Goal: Task Accomplishment & Management: Use online tool/utility

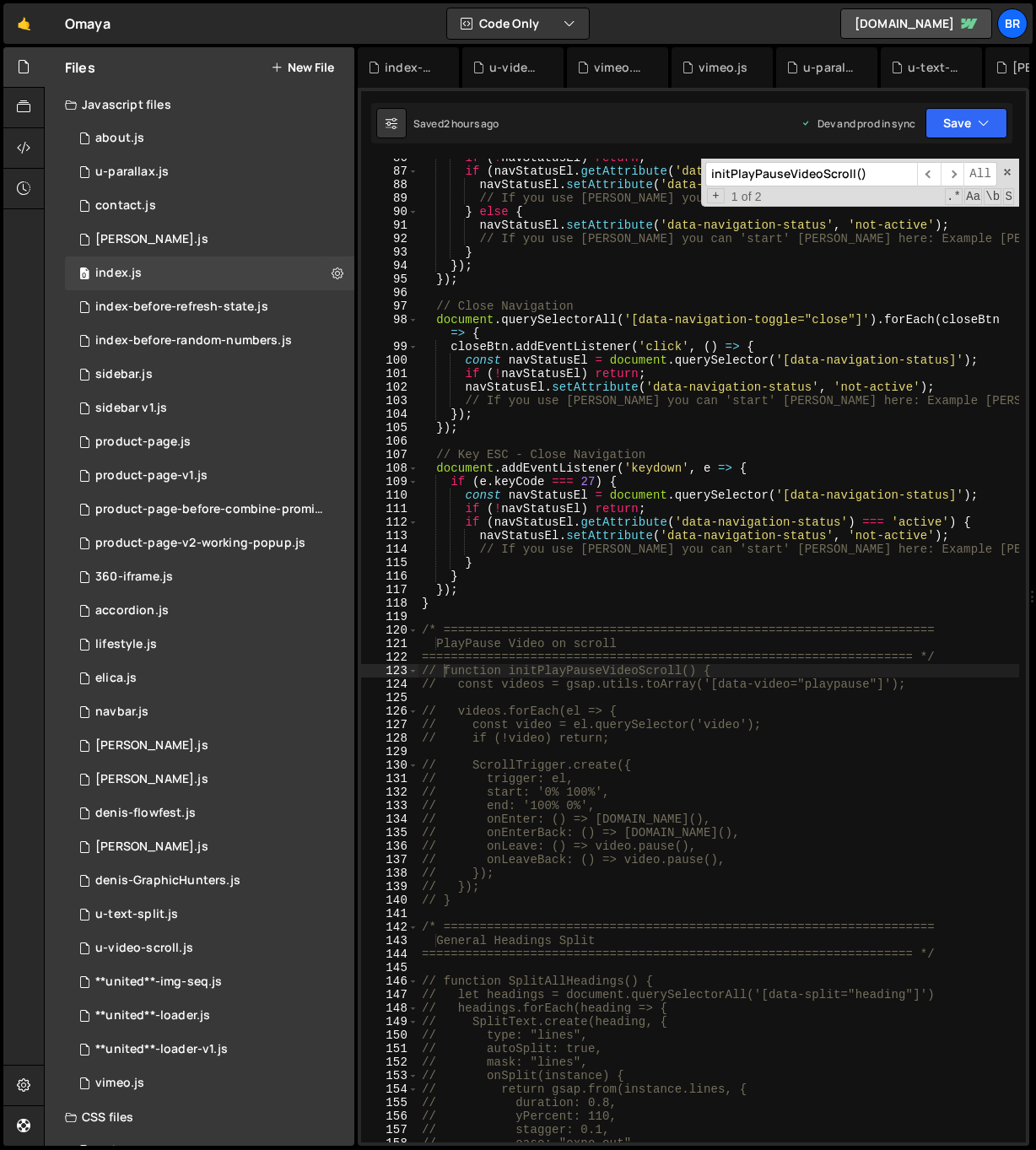
scroll to position [2937, 0]
click at [160, 444] on div "product-page.js" at bounding box center [143, 441] width 95 height 15
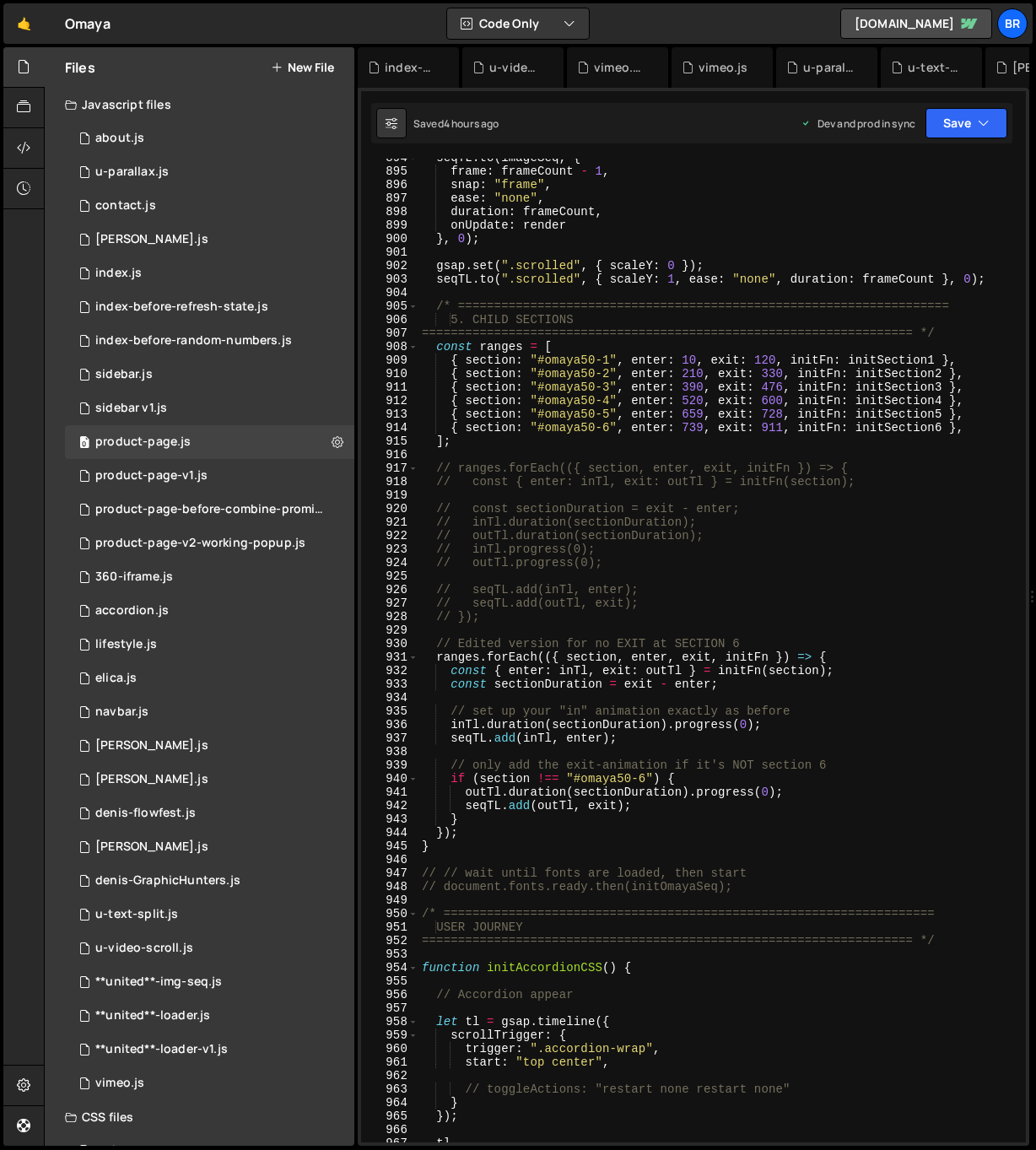
scroll to position [12402, 0]
click at [641, 594] on div "seqTL . to ( imageSeq , { frame : frameCount - 1 , snap : "frame" , ease : "non…" at bounding box center [719, 656] width 601 height 1011
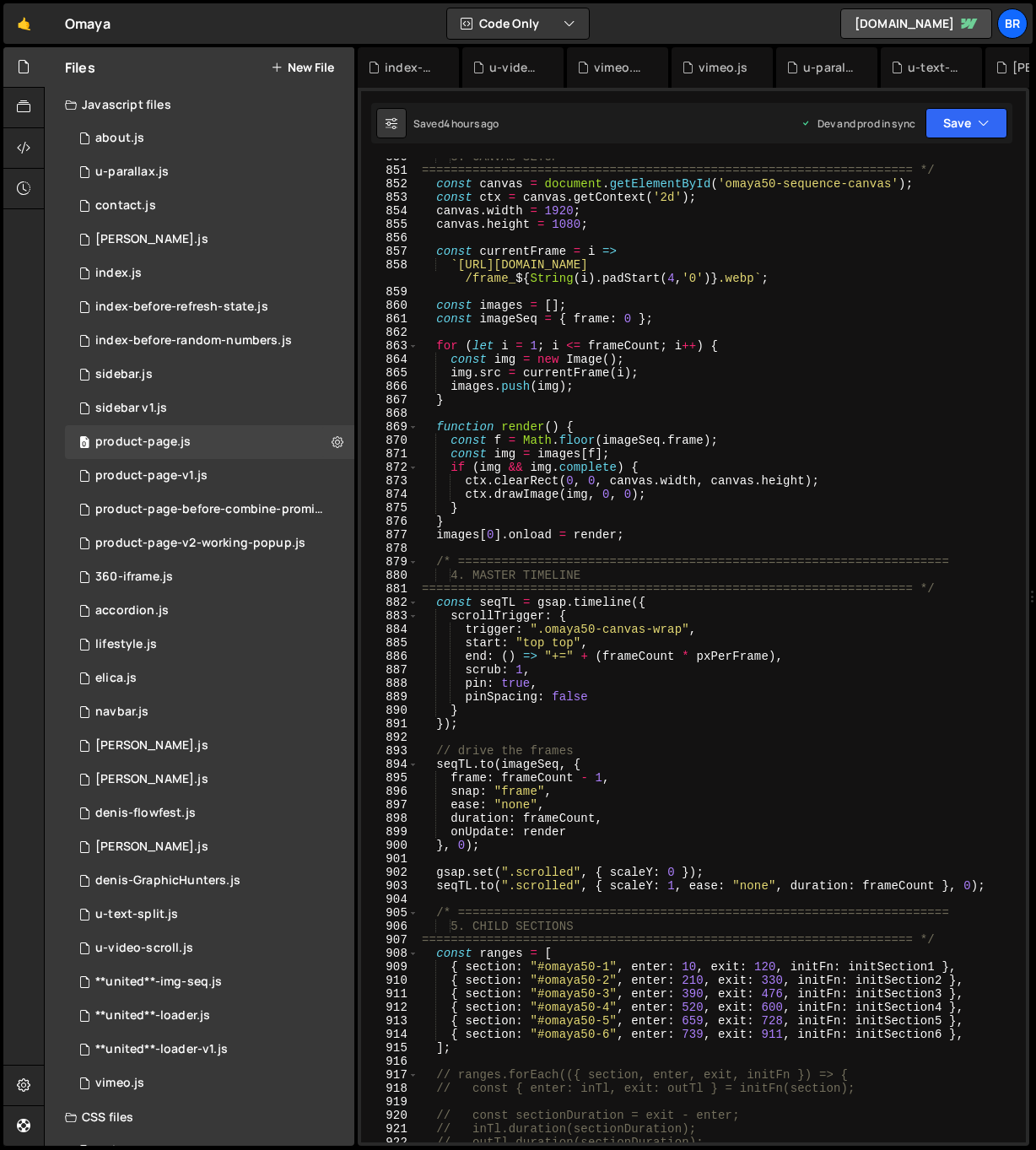
scroll to position [11713, 0]
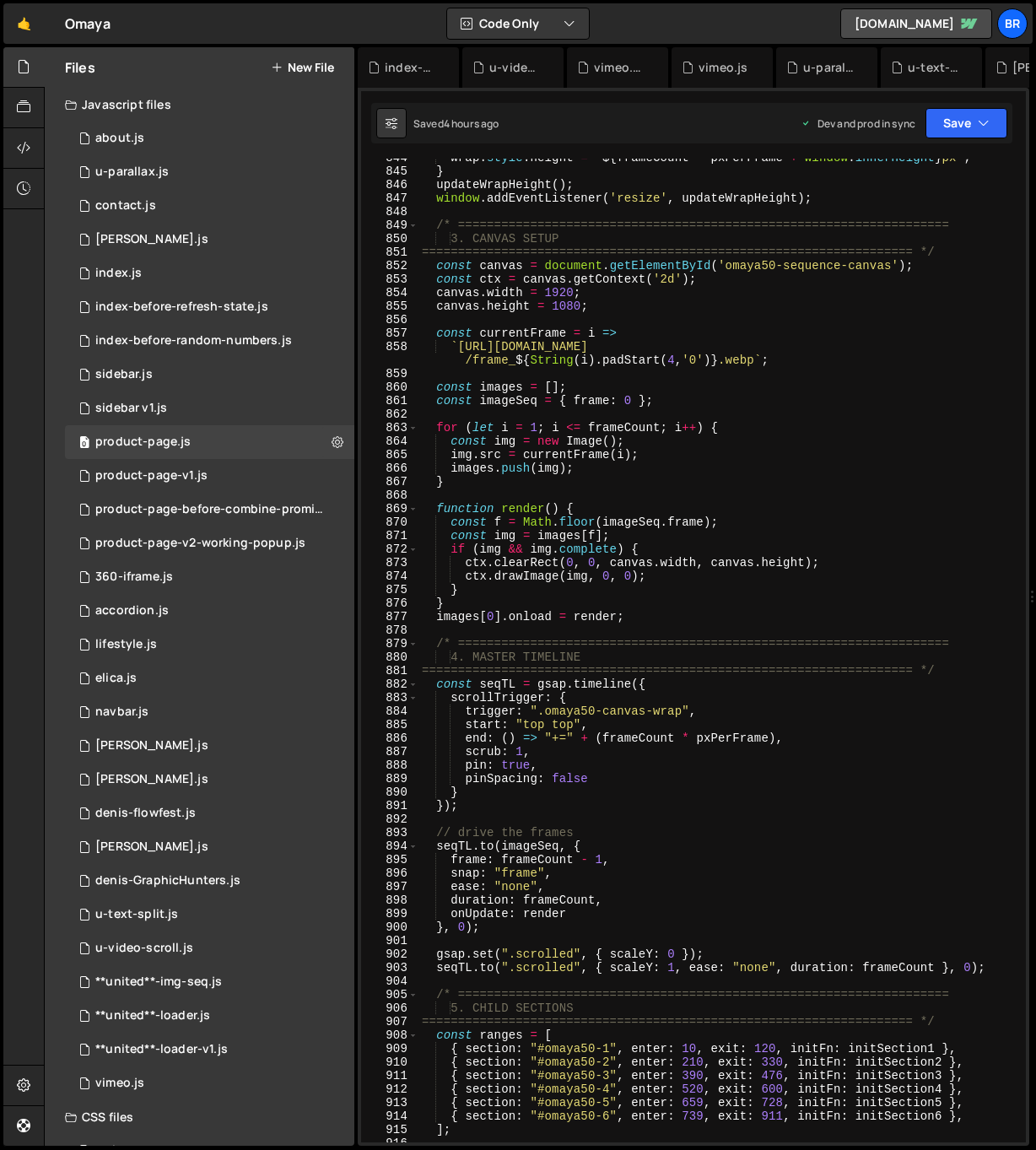
click at [928, 346] on div "wrap . style . height = ` ${ frameCount * pxPerFrame + window . innerHeight } p…" at bounding box center [719, 656] width 601 height 1011
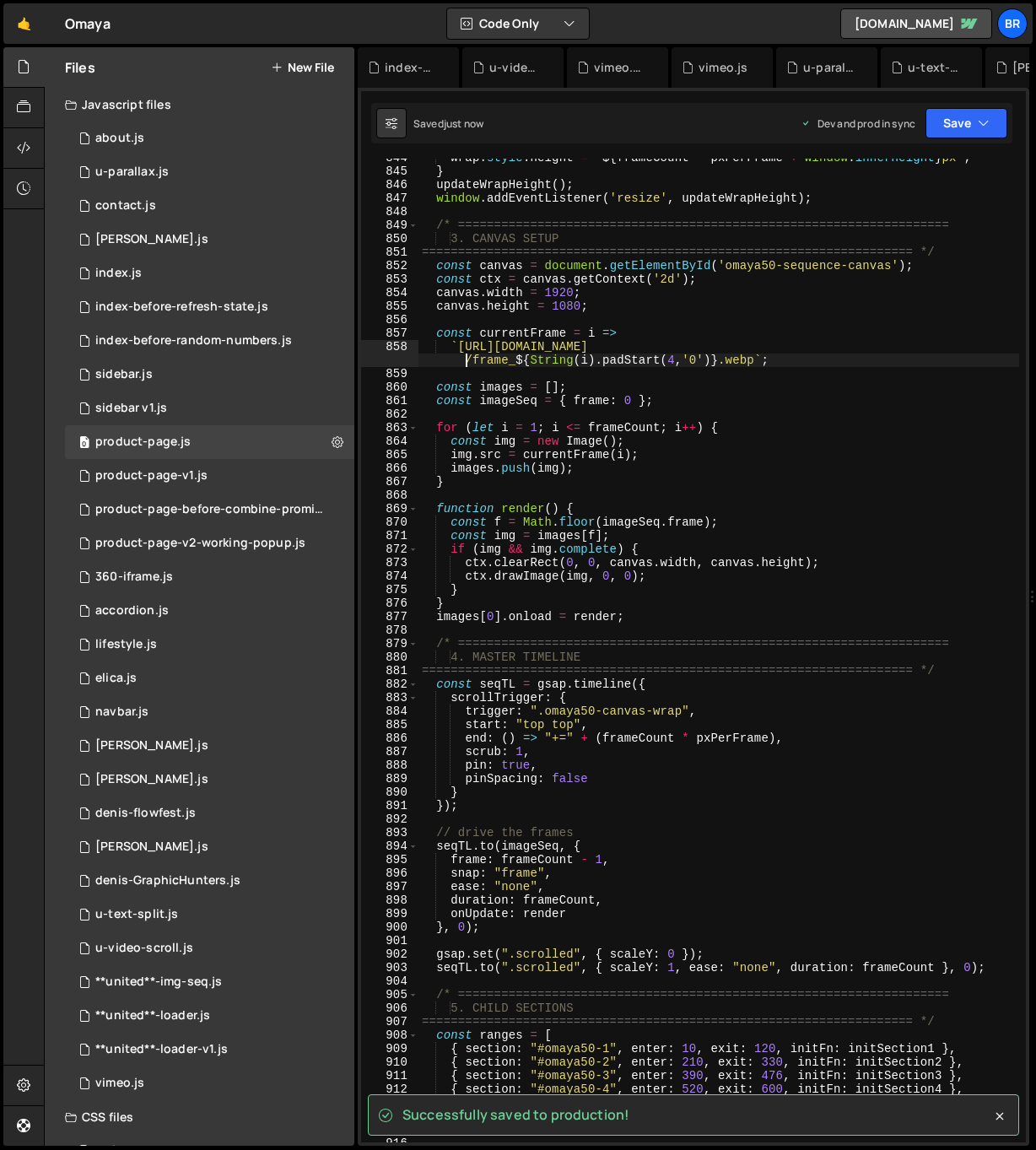
type textarea "`https://[DOMAIN_NAME]/product%20page/product-image-seq-5/frame_${String(i).pad…"
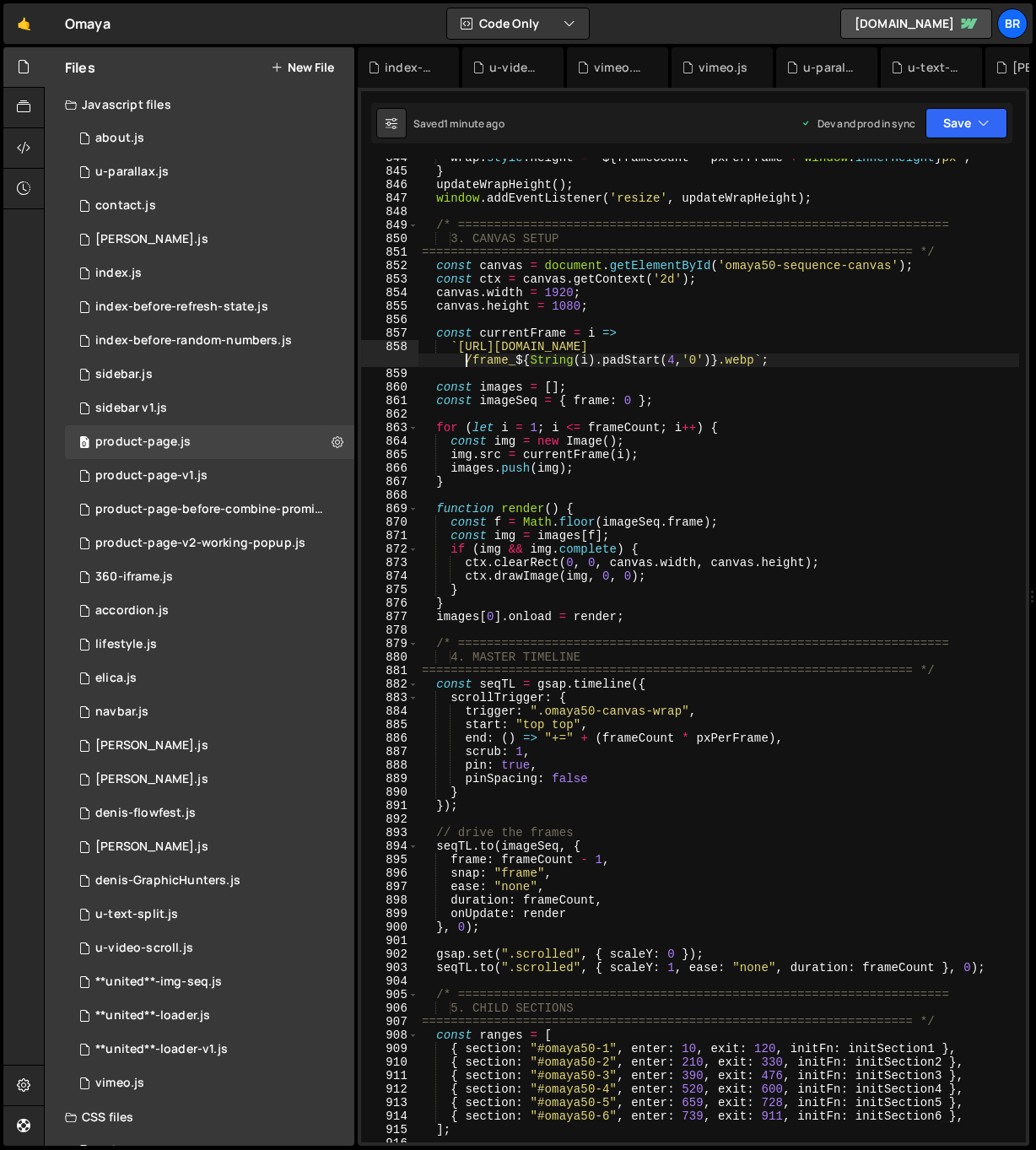
click at [763, 632] on div "wrap . style . height = ` ${ frameCount * pxPerFrame + window . innerHeight } p…" at bounding box center [719, 656] width 601 height 1011
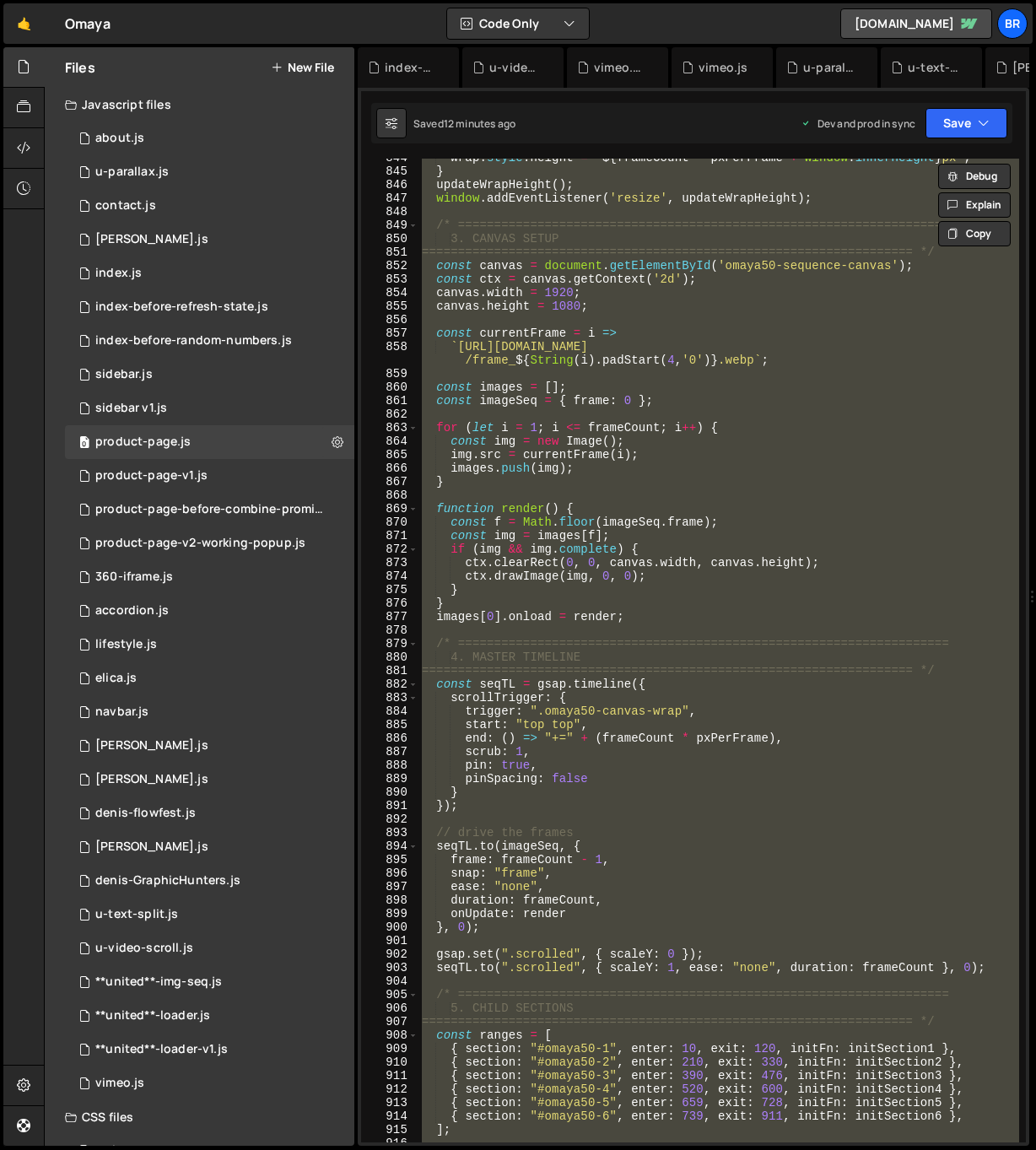
click at [601, 304] on div "wrap . style . height = ` ${ frameCount * pxPerFrame + window . innerHeight } p…" at bounding box center [719, 650] width 601 height 984
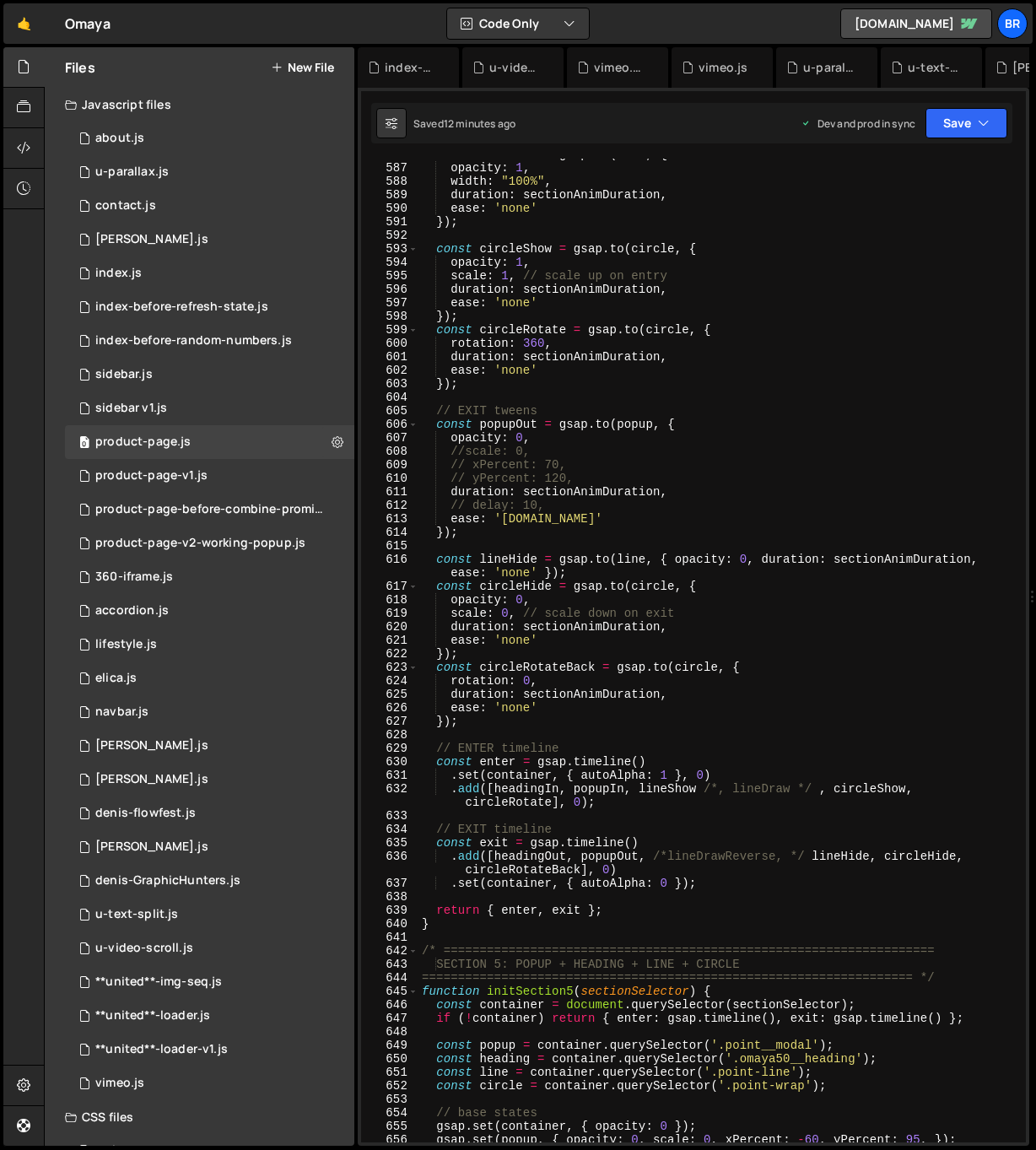
scroll to position [7401, 0]
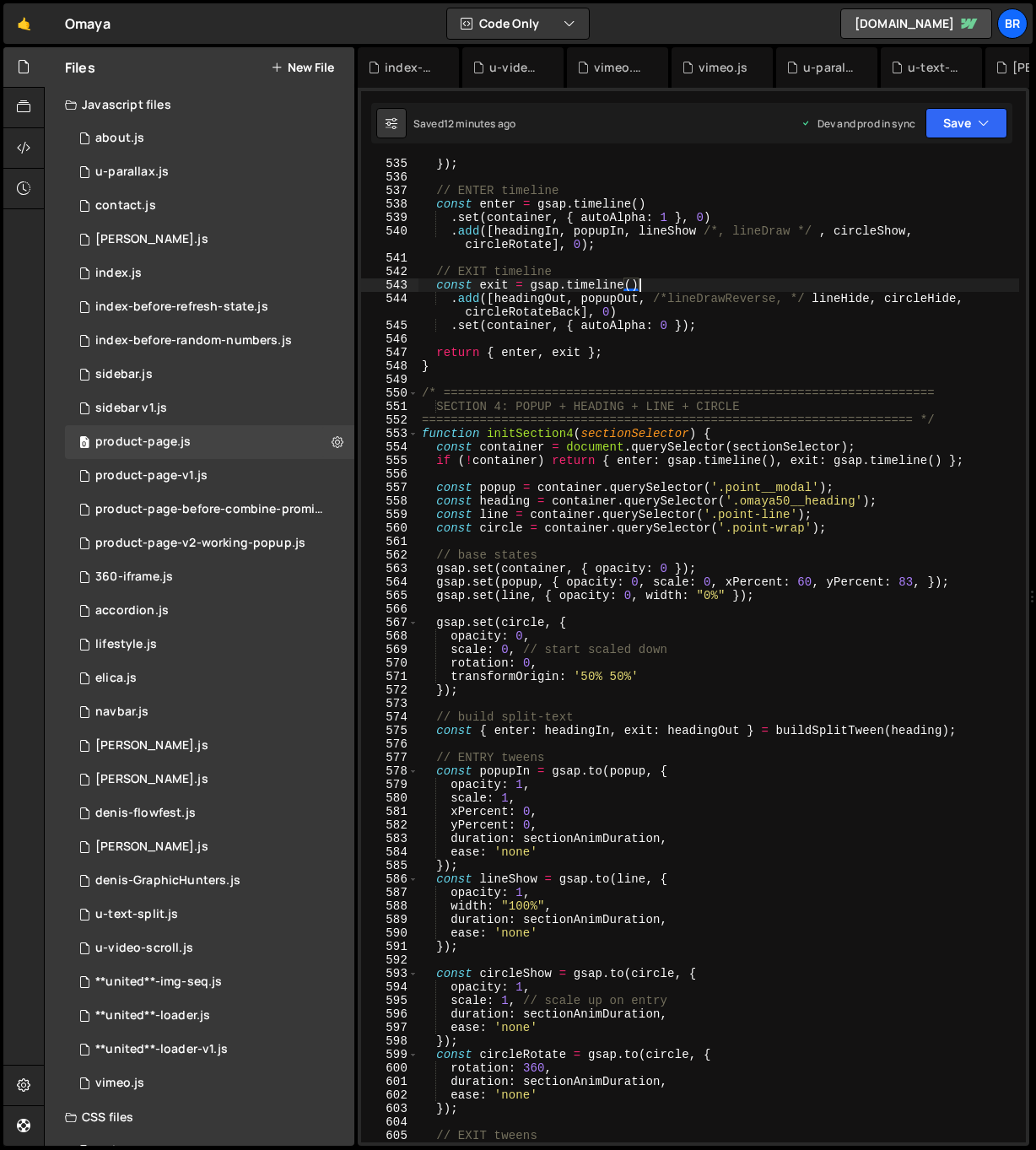
click at [697, 280] on div "}) ; // ENTER timeline const enter = gsap . timeline ( ) . set ( container , { …" at bounding box center [719, 662] width 601 height 1011
click at [664, 511] on div "}) ; // ENTER timeline const enter = gsap . timeline ( ) . set ( container , { …" at bounding box center [719, 662] width 601 height 1011
click at [572, 790] on div "}) ; // ENTER timeline const enter = gsap . timeline ( ) . set ( container , { …" at bounding box center [719, 662] width 601 height 1011
click at [676, 619] on div "}) ; // ENTER timeline const enter = gsap . timeline ( ) . set ( container , { …" at bounding box center [719, 662] width 601 height 1011
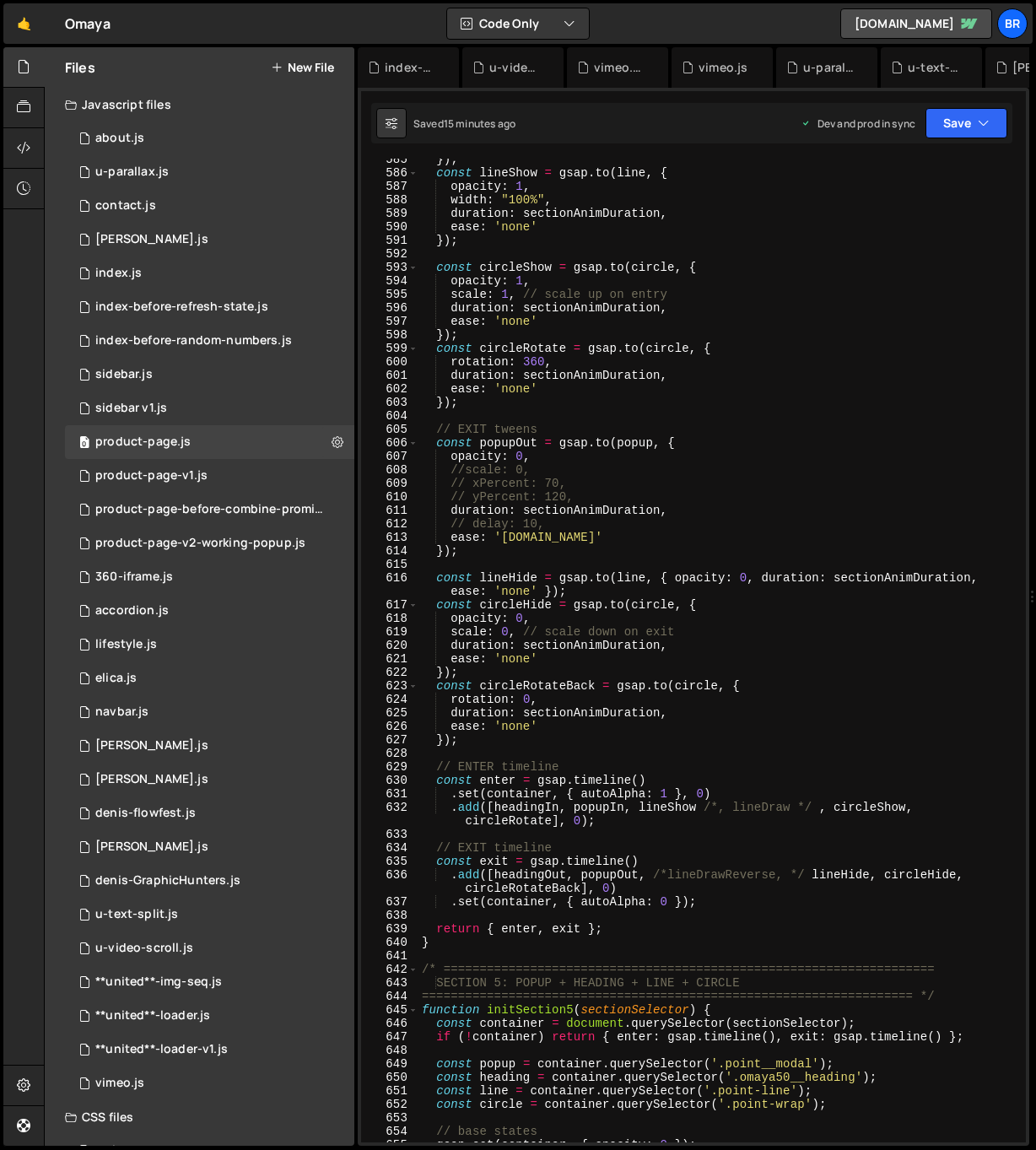
scroll to position [8108, 0]
drag, startPoint x: 656, startPoint y: 488, endPoint x: 615, endPoint y: 716, distance: 231.7
click at [615, 716] on div "}) ; const lineShow = gsap . to ( line , { opacity : 1 , width : "100%" , durat…" at bounding box center [719, 656] width 601 height 1011
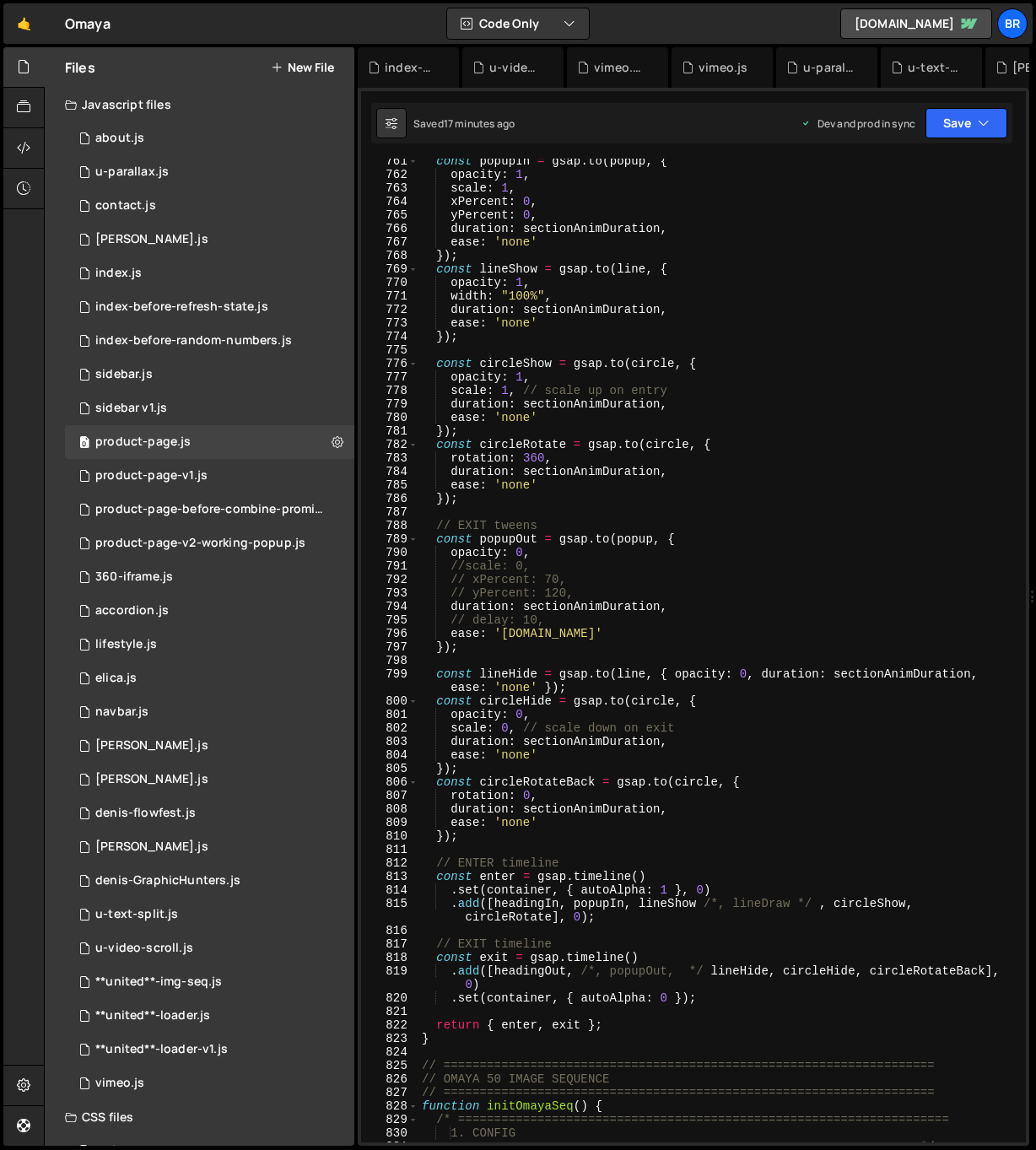
scroll to position [10549, 0]
click at [701, 972] on div "const popupIn = gsap . to ( popup , { opacity : 1 , scale : 1 , xPercent : 0 , …" at bounding box center [719, 659] width 601 height 1011
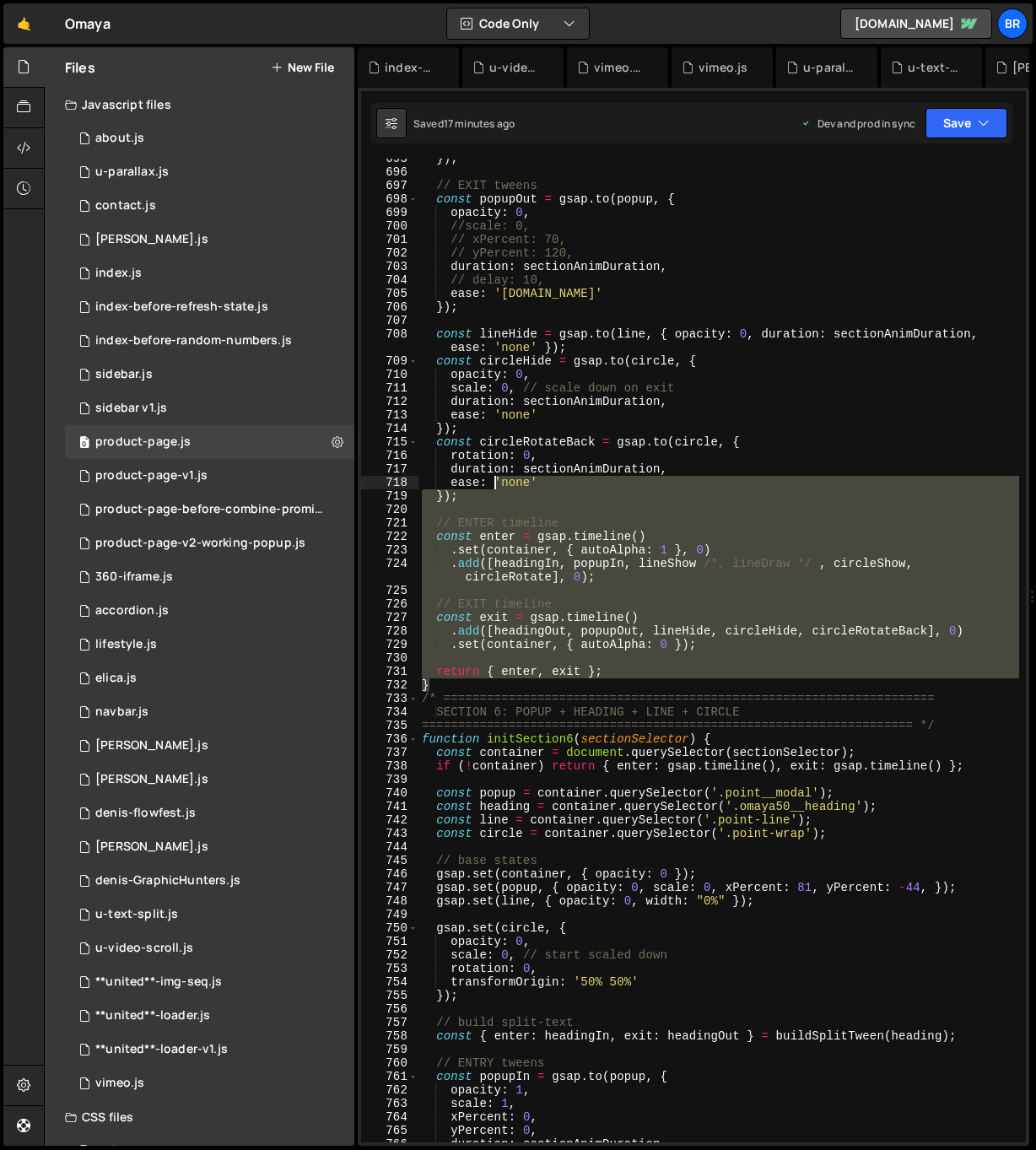
scroll to position [9612, 0]
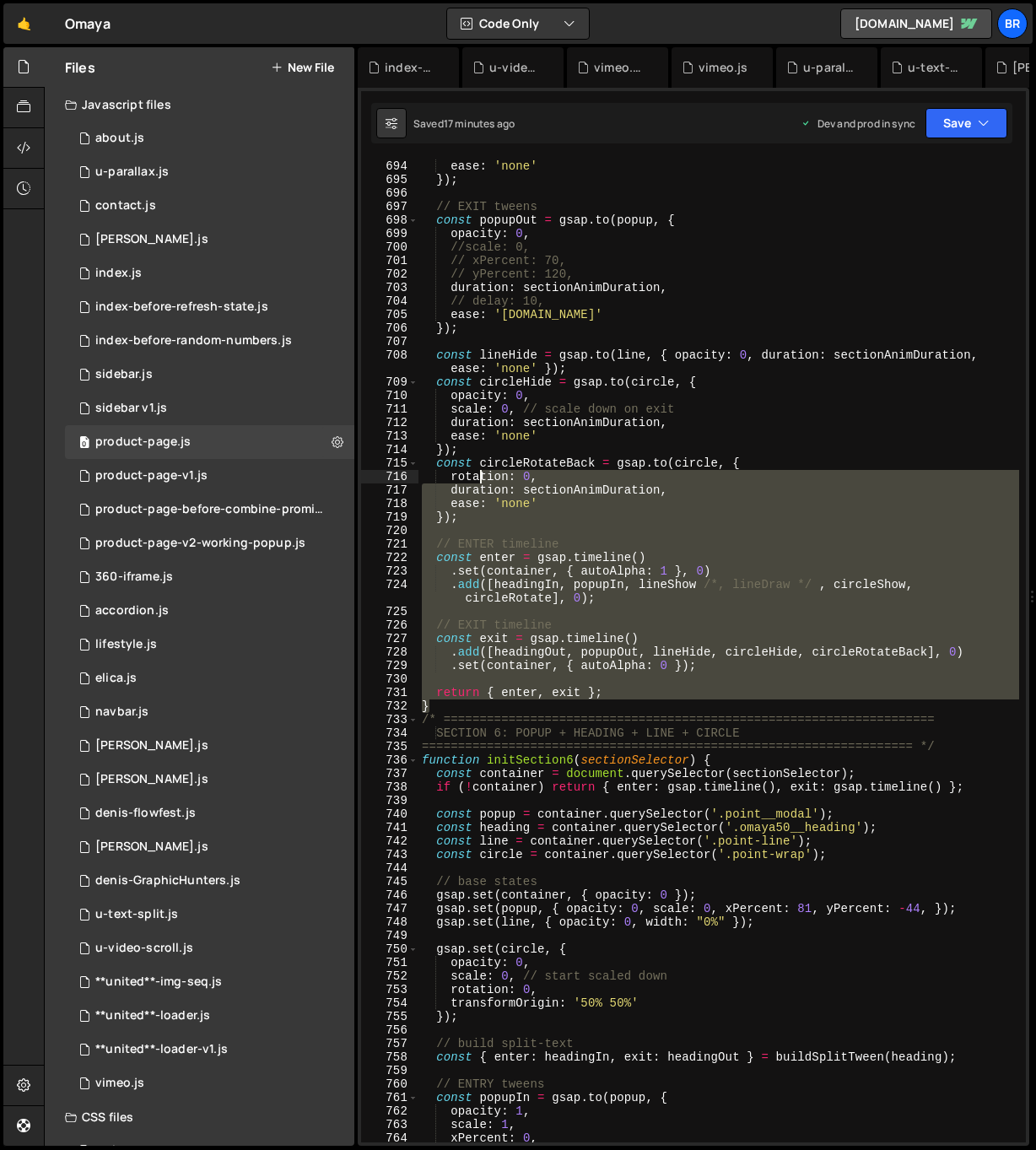
drag, startPoint x: 437, startPoint y: 685, endPoint x: 542, endPoint y: 636, distance: 115.9
click at [540, 633] on div "duration : sectionAnimDuration , ease : 'none' }) ; // EXIT tweens const popupO…" at bounding box center [719, 651] width 601 height 1011
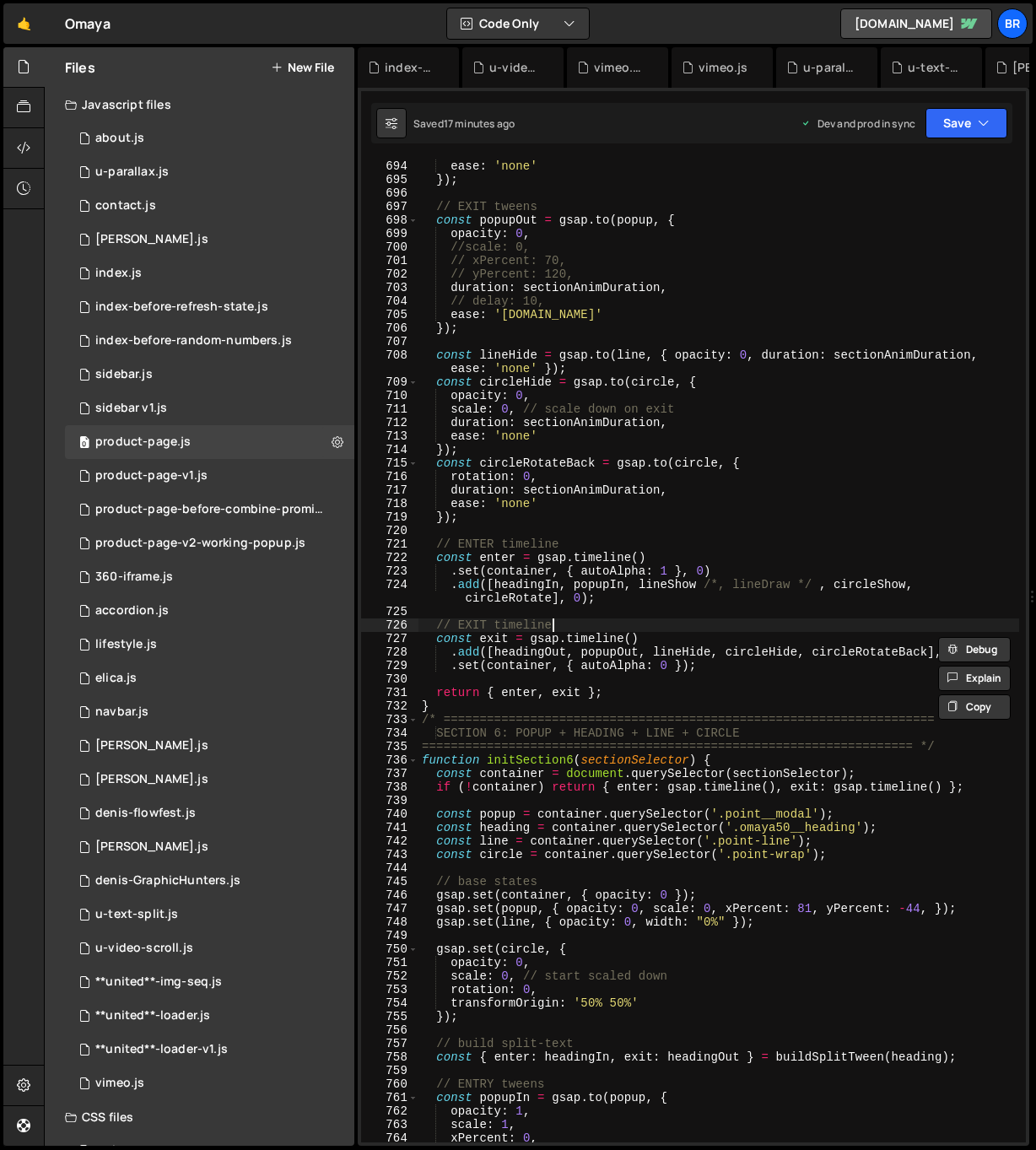
click at [582, 623] on div "duration : sectionAnimDuration , ease : 'none' }) ; // EXIT tweens const popupO…" at bounding box center [719, 651] width 601 height 1011
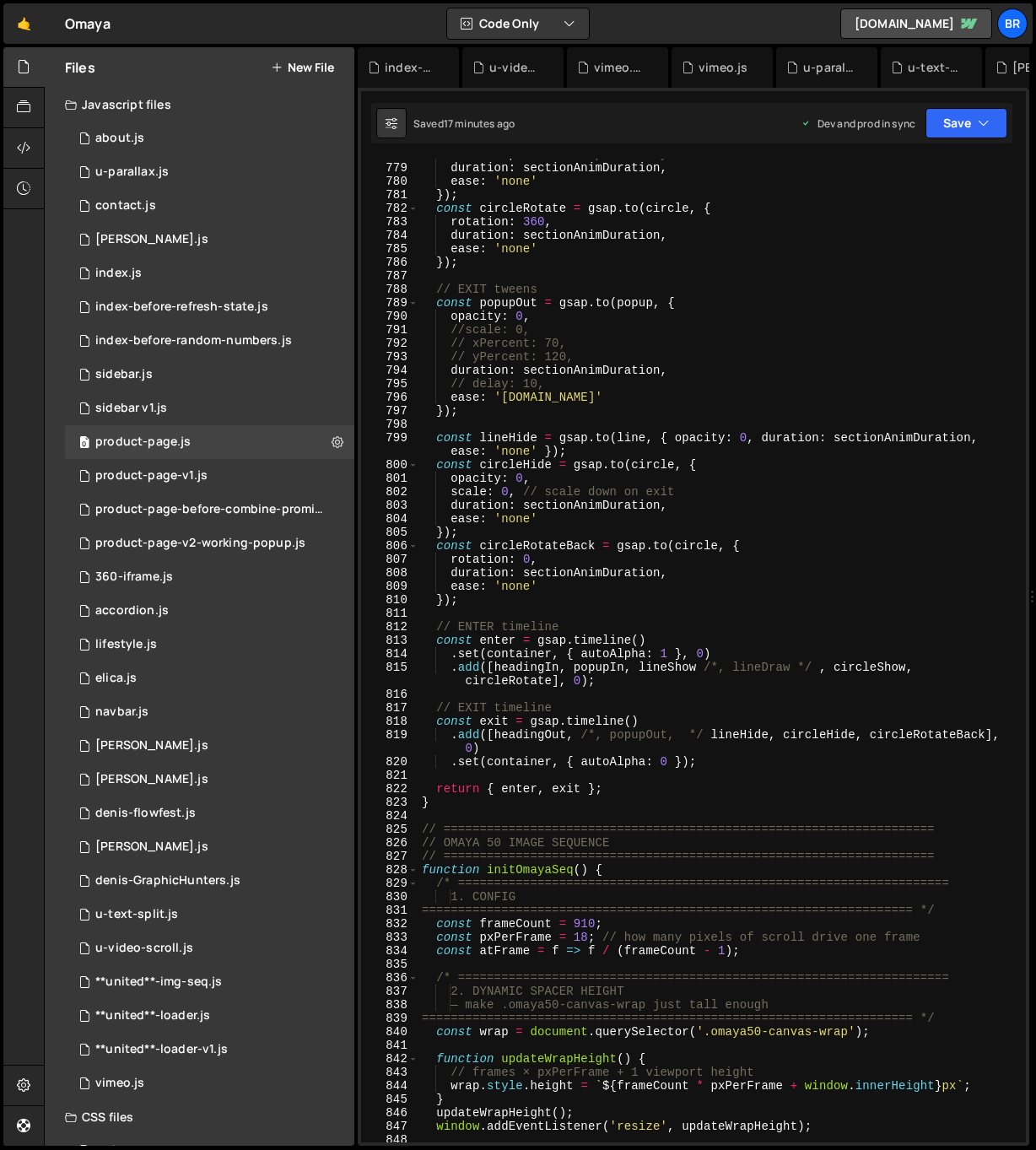
scroll to position [10788, 0]
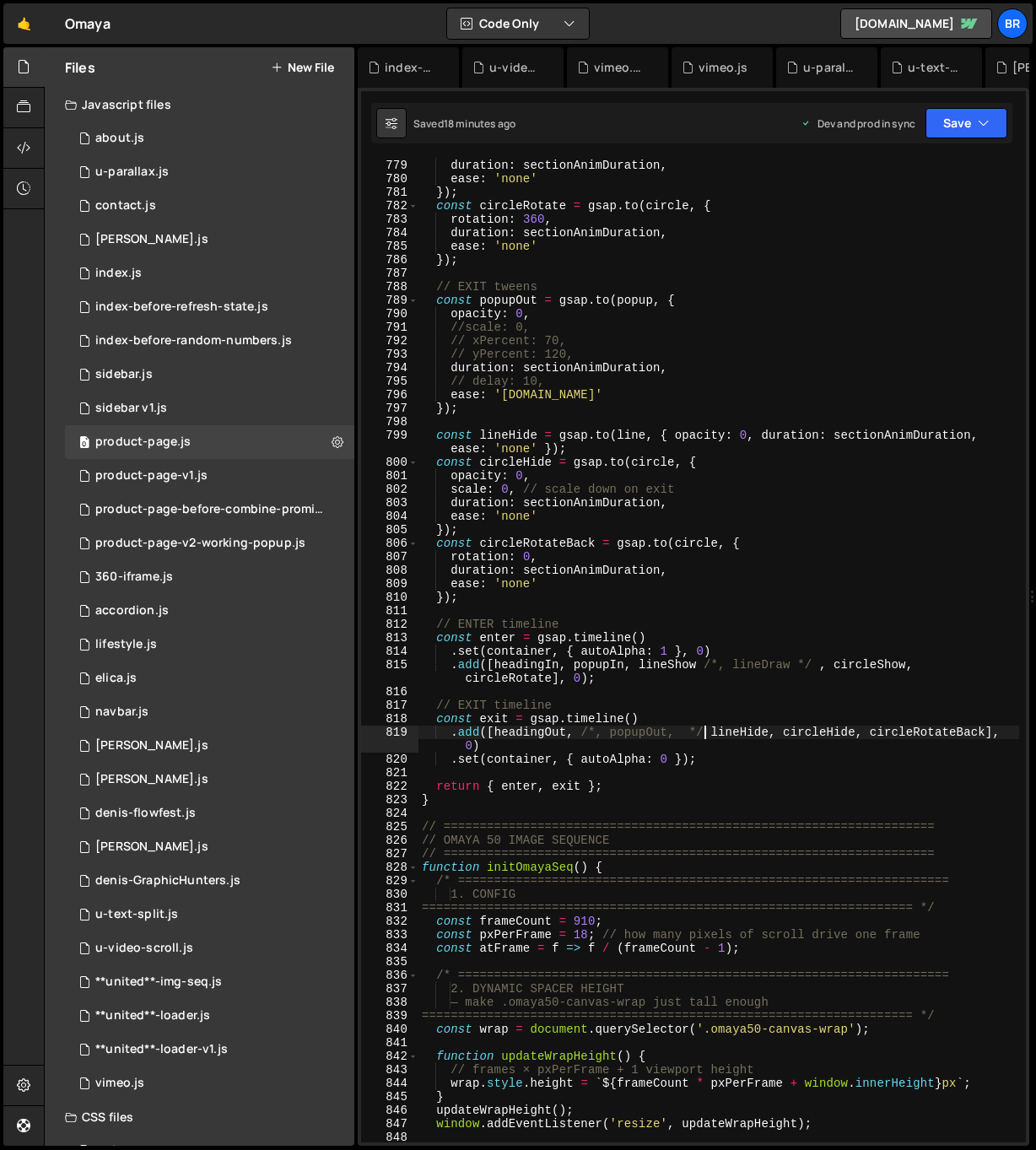
click at [704, 730] on div "scale : 1 , // scale up on entry duration : sectionAnimDuration , ease : 'none'…" at bounding box center [719, 650] width 601 height 1011
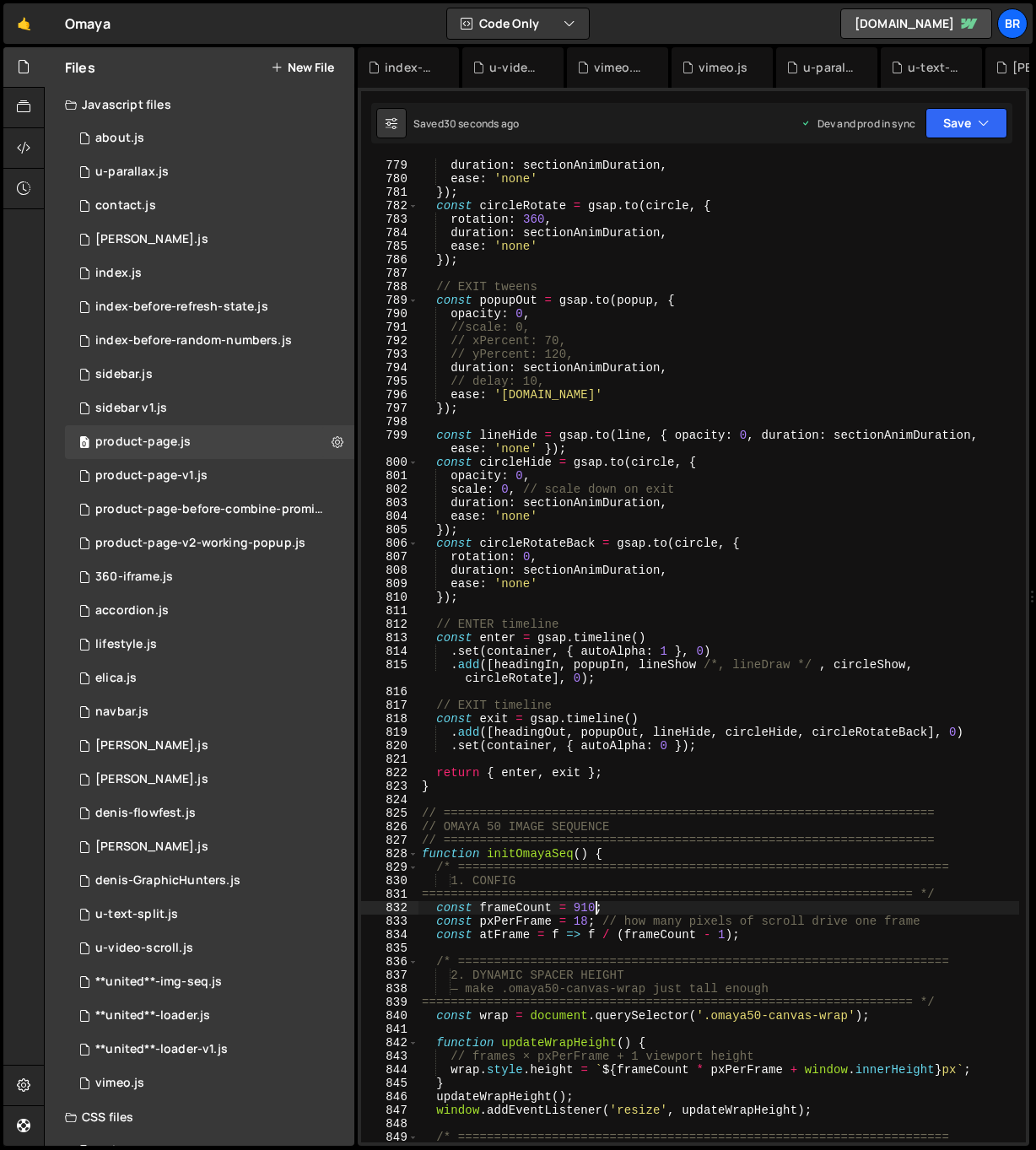
click at [593, 905] on div "scale : 1 , // scale up on entry duration : sectionAnimDuration , ease : 'none'…" at bounding box center [719, 650] width 601 height 1011
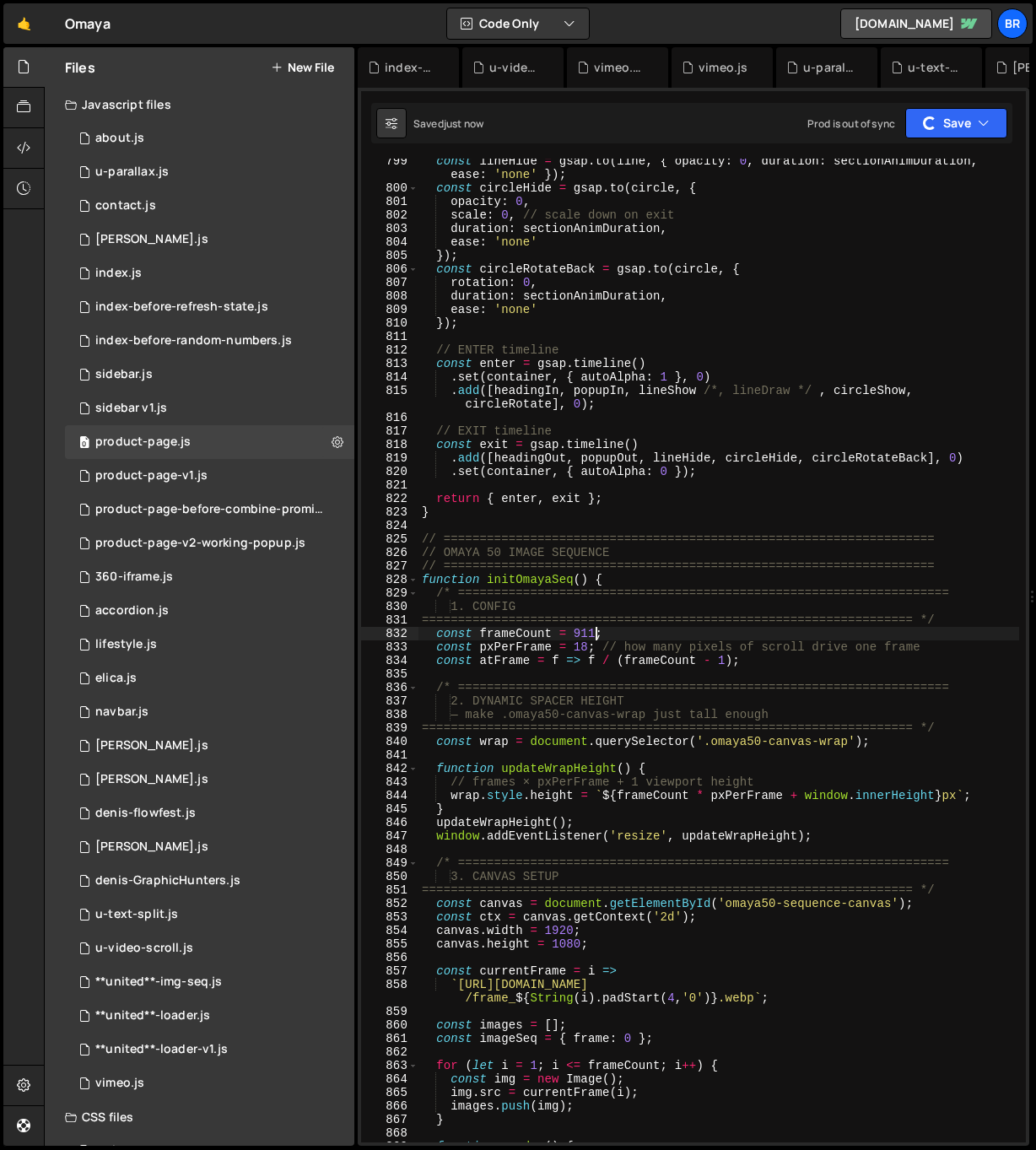
scroll to position [11725, 0]
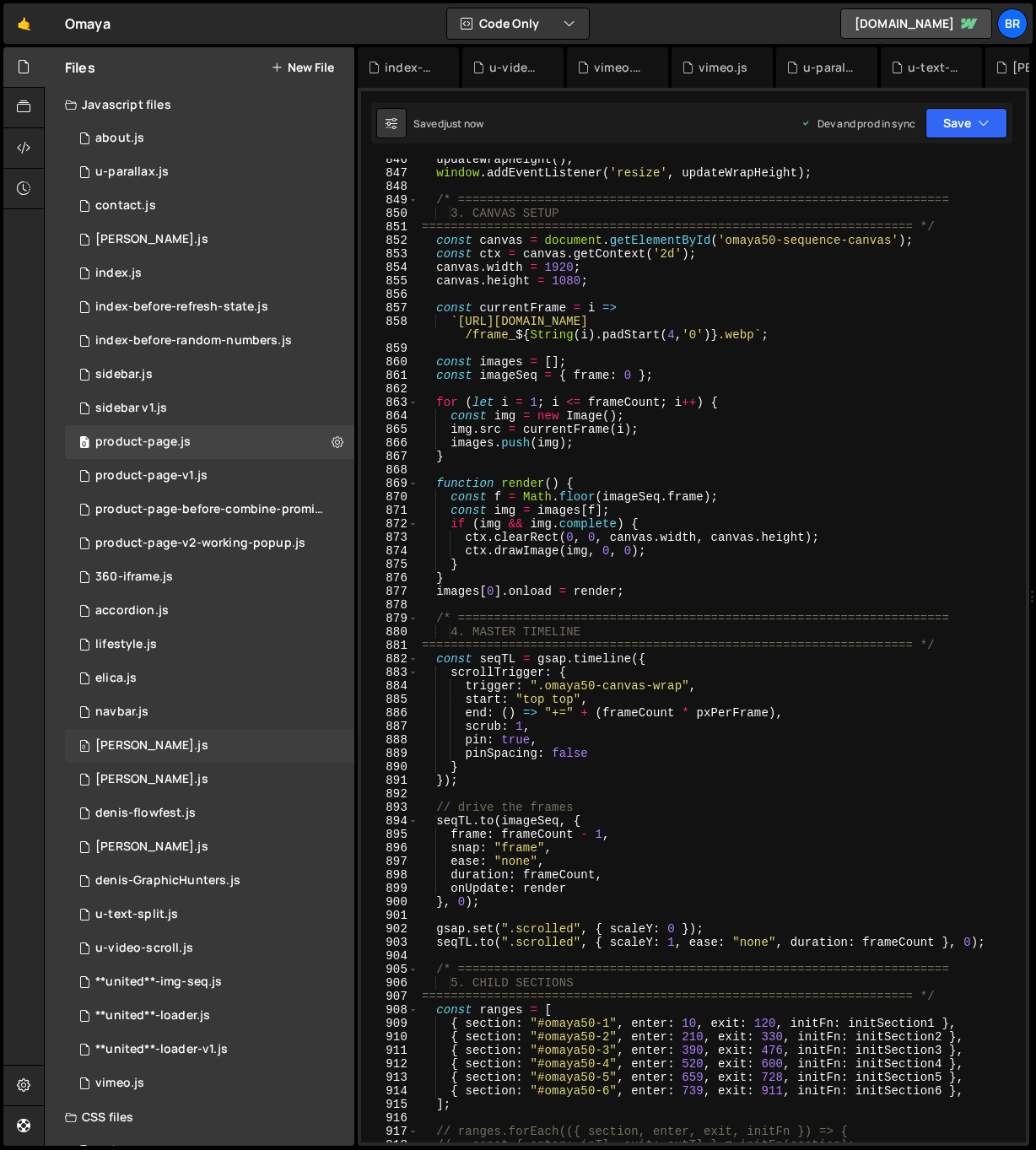
type textarea "const frameCount = 911;"
click at [135, 267] on div "index.js" at bounding box center [118, 273] width 47 height 15
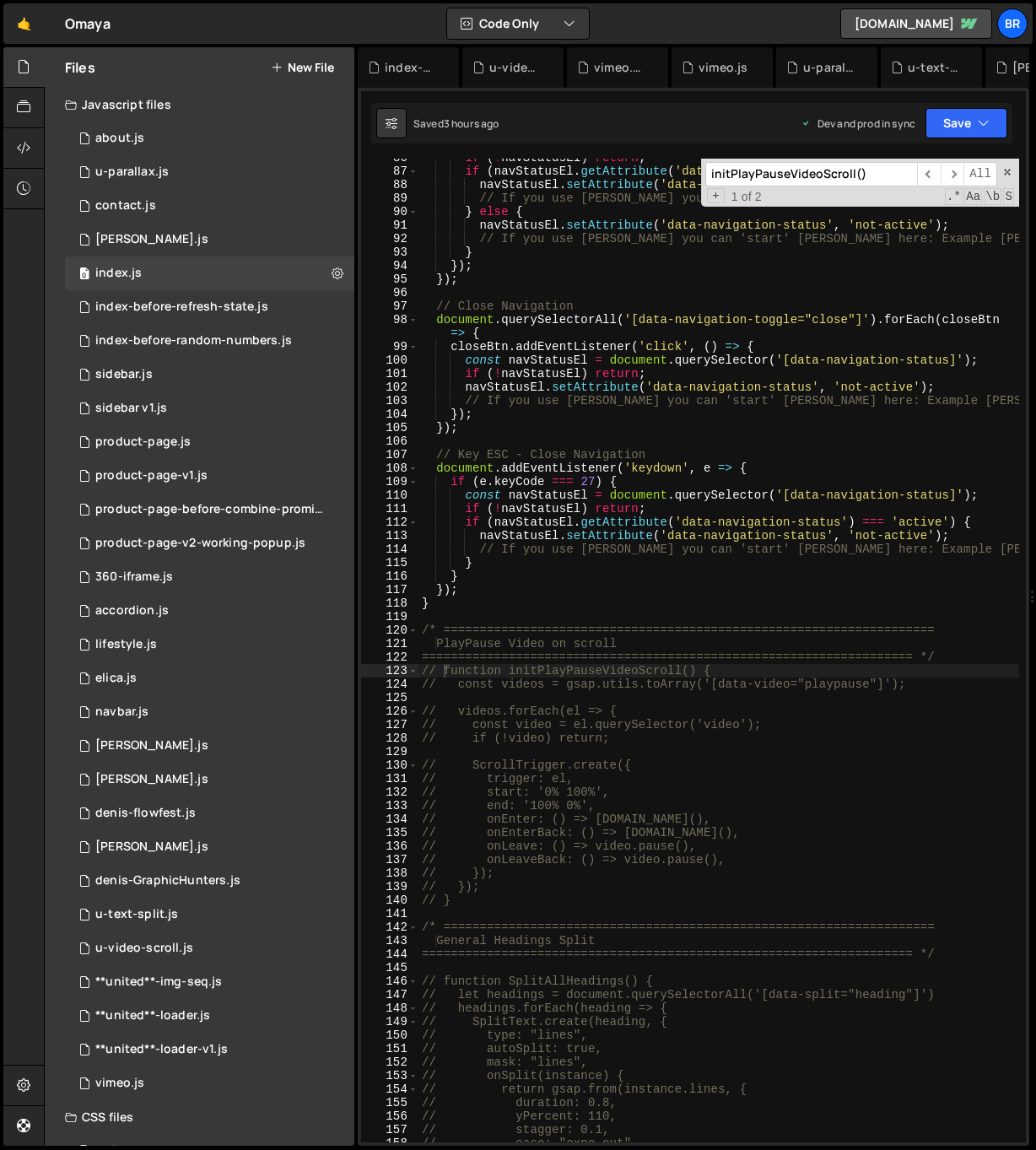
type textarea "// If you use [PERSON_NAME] you can 'start' [PERSON_NAME] here: Example [PERSON…"
click at [740, 402] on div "if ( ! navStatusEl ) return ; if ( navStatusEl . getAttribute ( 'data-navigatio…" at bounding box center [719, 656] width 601 height 1011
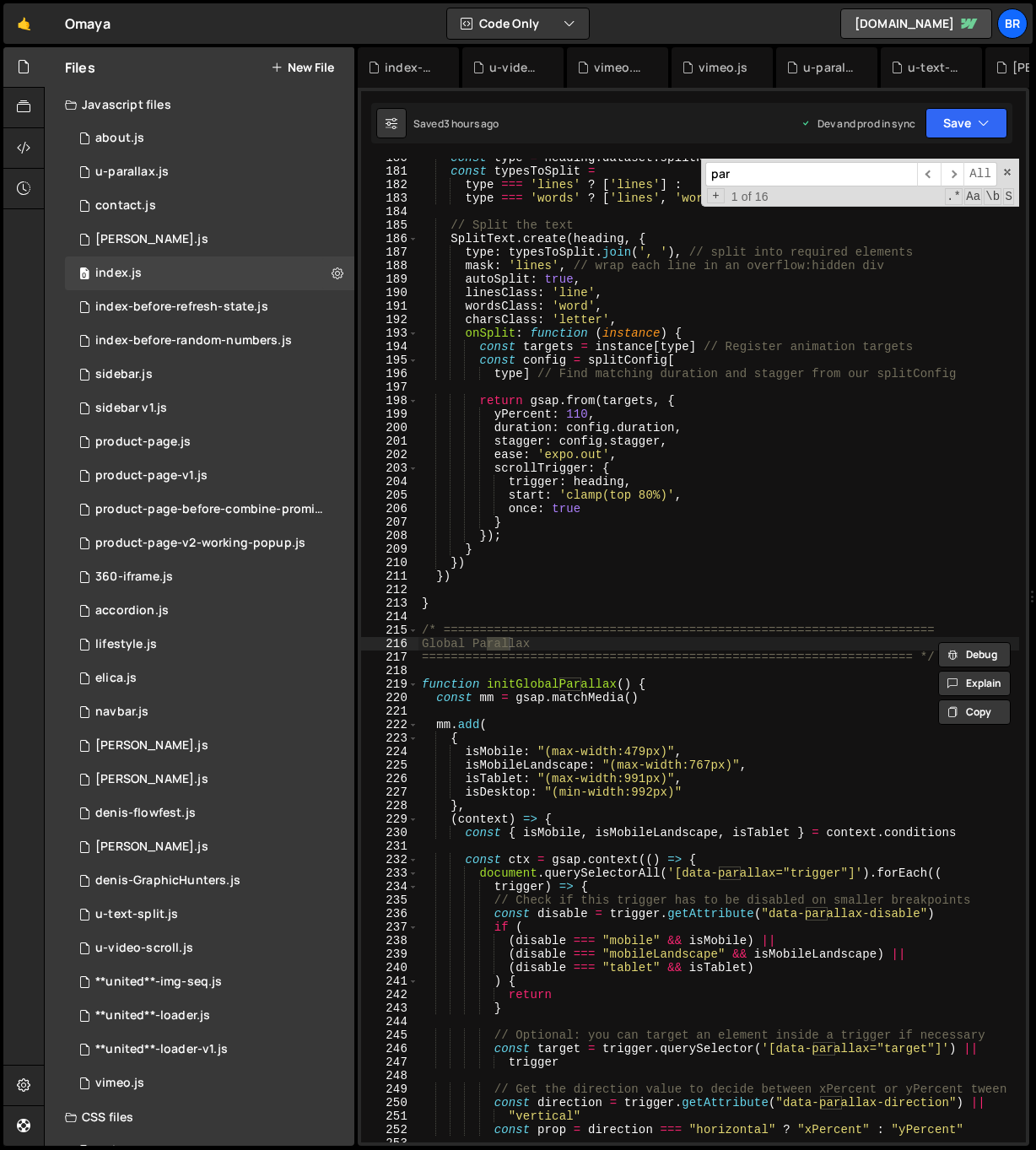
scroll to position [2465, 0]
type input "parallax"
type textarea "Global Parallax"
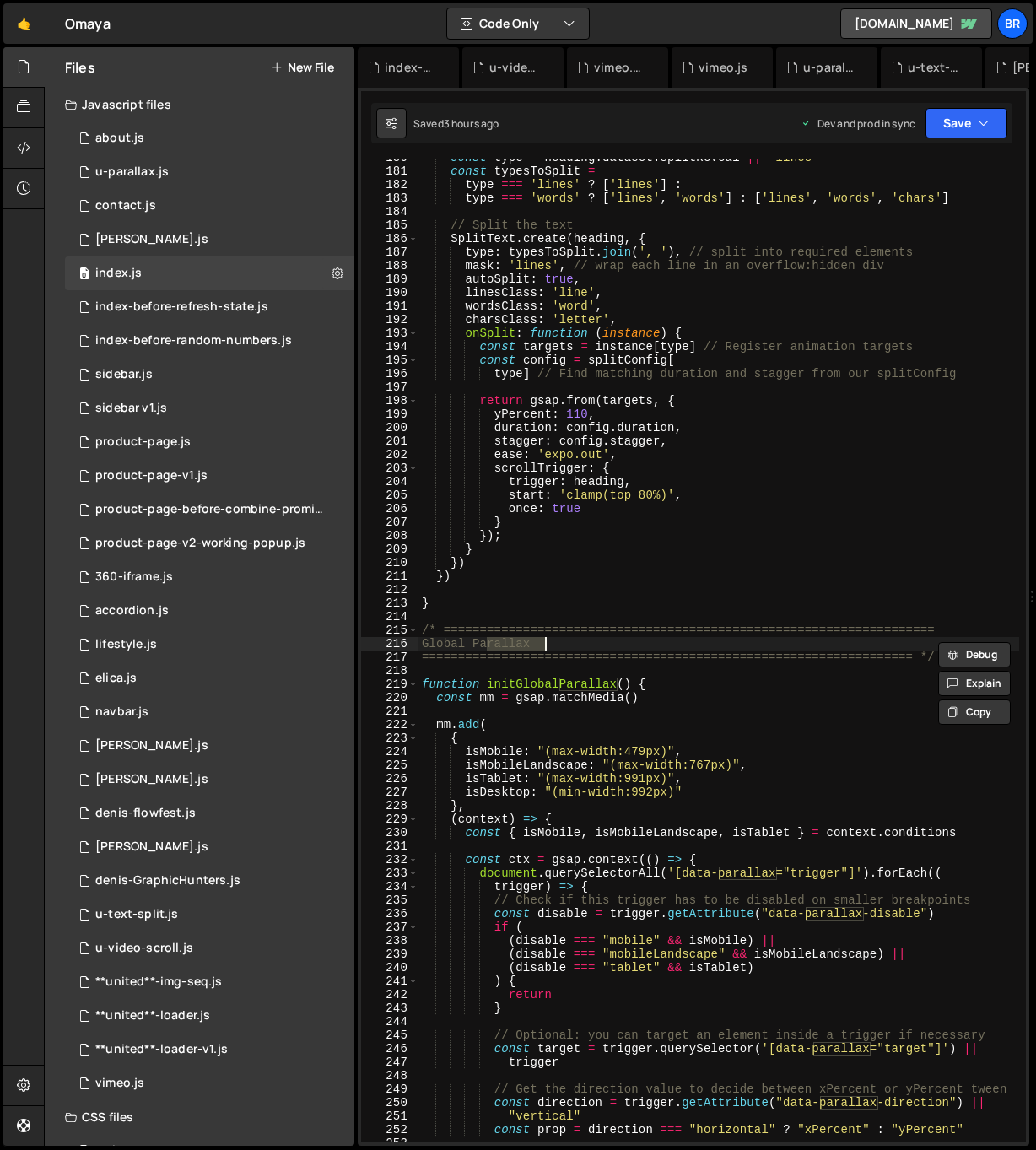
click at [636, 676] on div "const type = heading . dataset . splitReveal || 'lines' const typesToSplit = ty…" at bounding box center [719, 656] width 601 height 1011
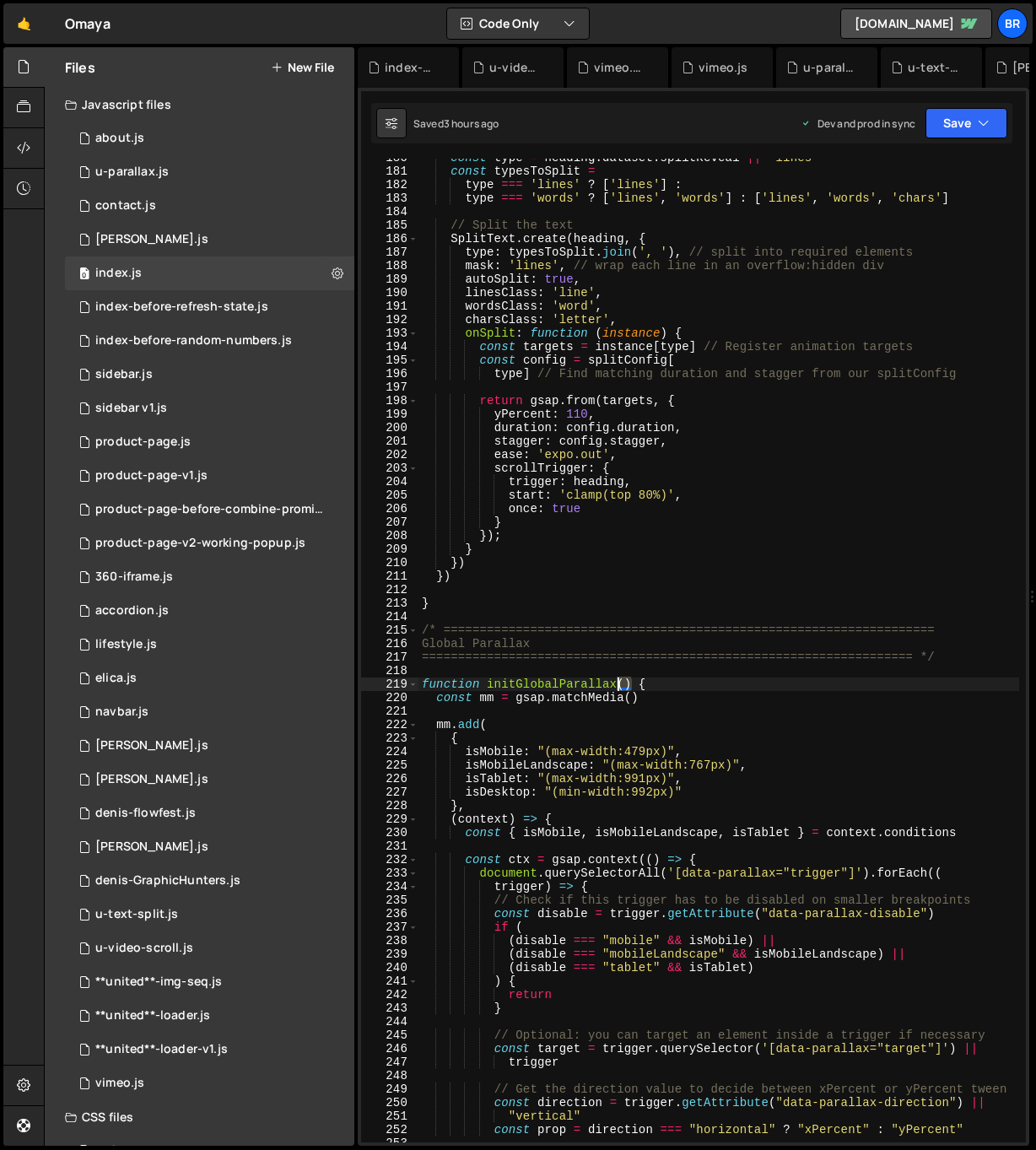
drag, startPoint x: 199, startPoint y: 903, endPoint x: 623, endPoint y: 683, distance: 477.7
click at [618, 682] on div "const type = heading . dataset . splitReveal || 'lines' const typesToSplit = ty…" at bounding box center [719, 656] width 601 height 1011
type textarea "function initGlobalParallax() {"
click at [627, 682] on div "const type = heading . dataset . splitReveal || 'lines' const typesToSplit = ty…" at bounding box center [719, 650] width 601 height 984
drag, startPoint x: 631, startPoint y: 684, endPoint x: 485, endPoint y: 684, distance: 146.0
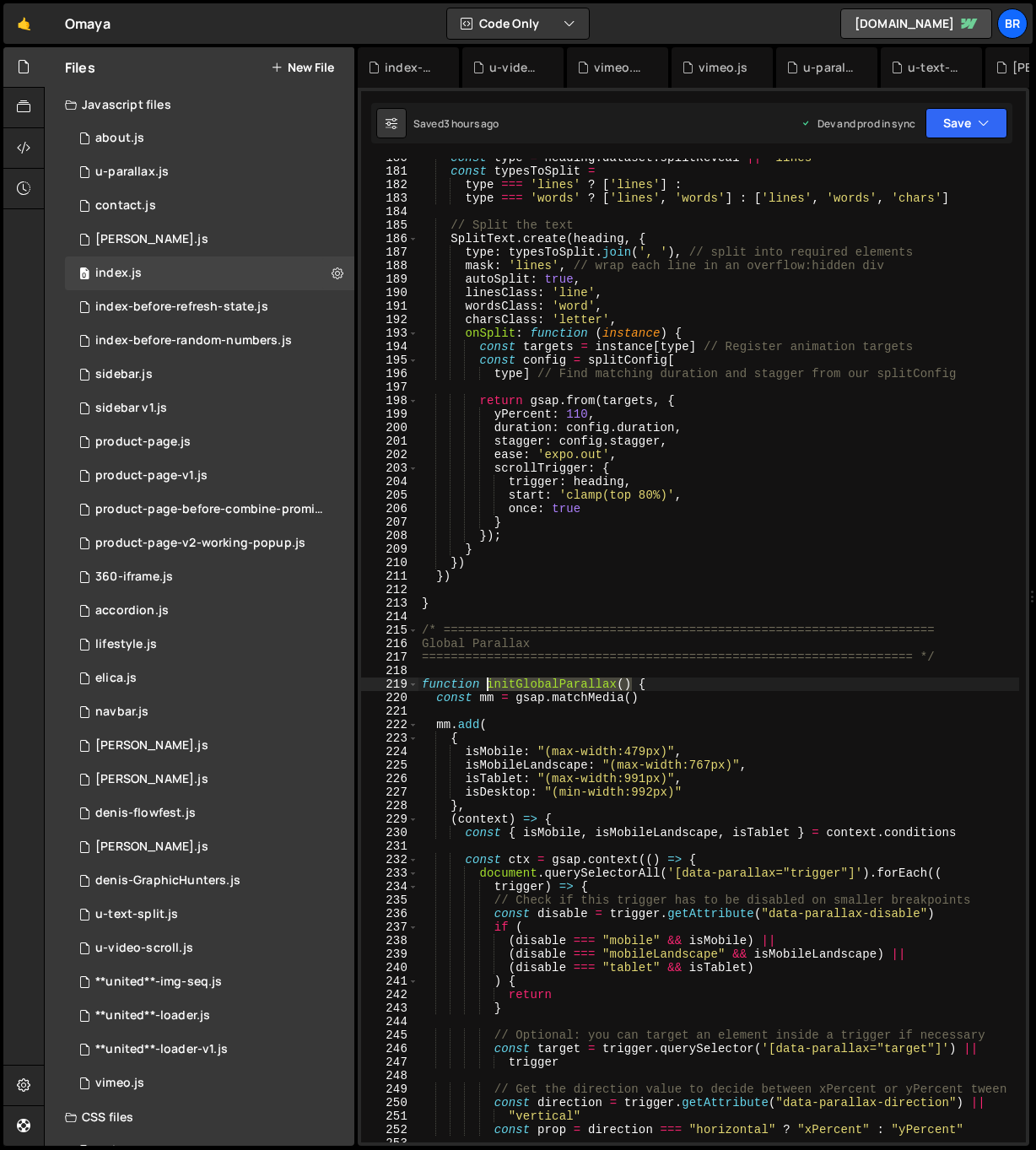
click at [485, 684] on div "const type = heading . dataset . splitReveal || 'lines' const typesToSplit = ty…" at bounding box center [719, 656] width 601 height 1011
type input "initGlobalParallax()"
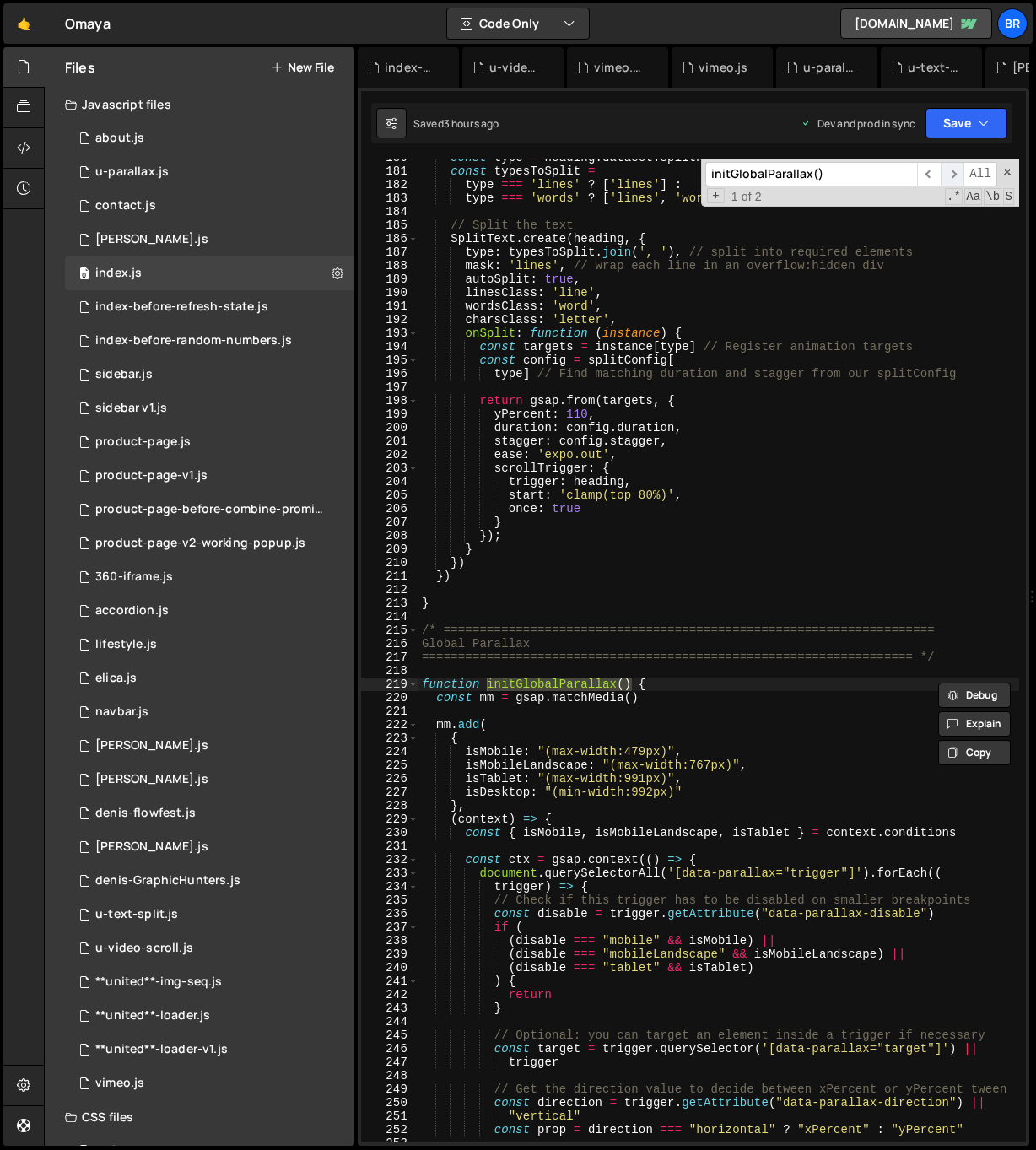
click at [960, 170] on span "​" at bounding box center [953, 174] width 23 height 24
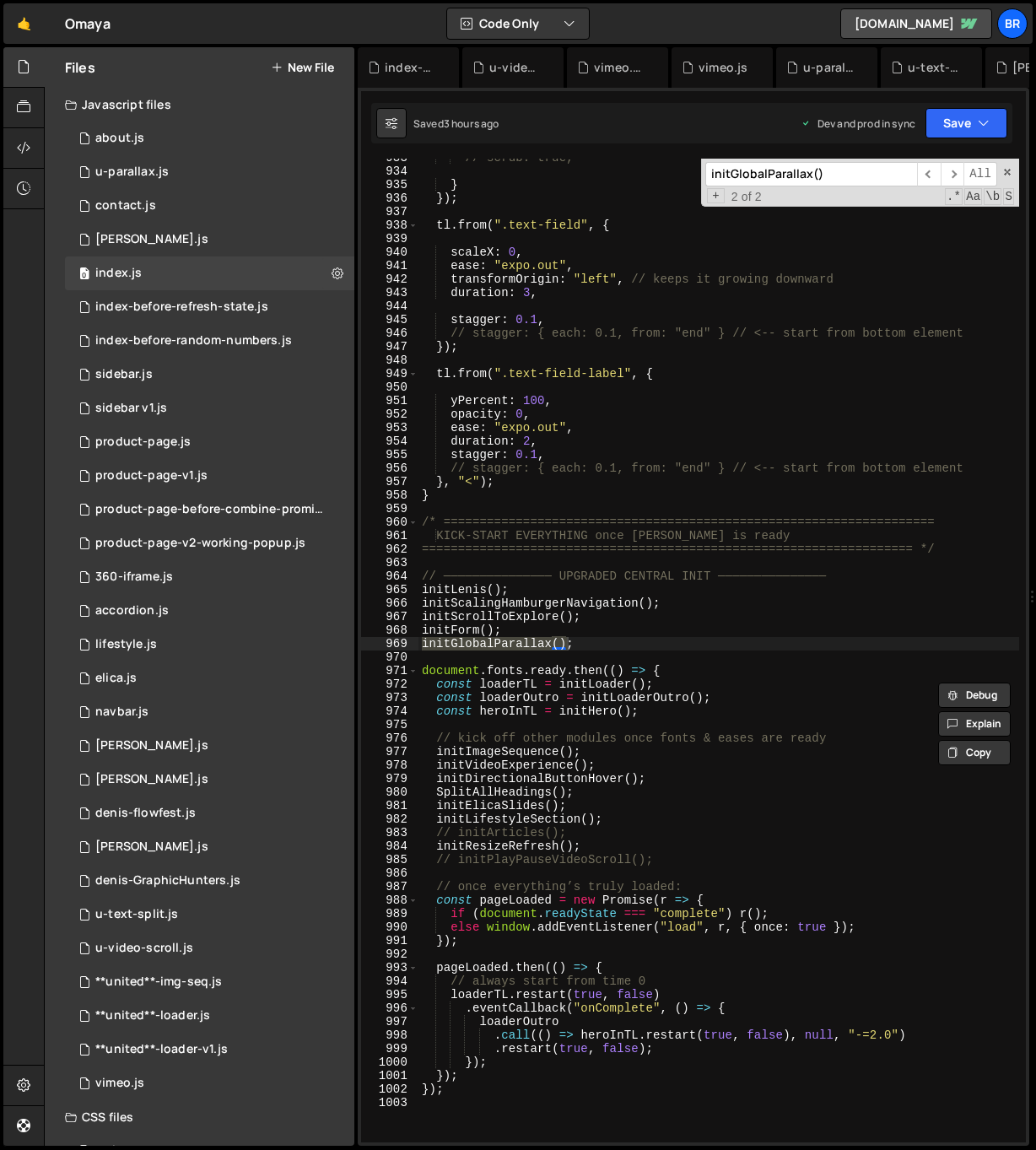
type textarea "initGlobalParallax();"
